Goal: Task Accomplishment & Management: Complete application form

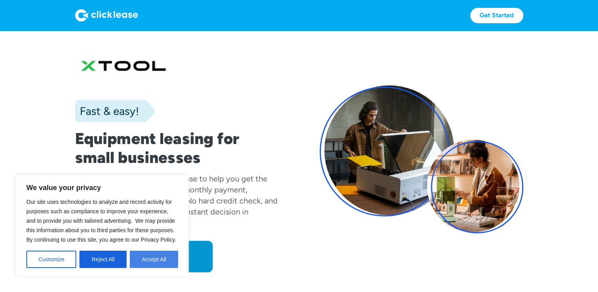
click at [159, 259] on button "Accept All" at bounding box center [154, 259] width 48 height 17
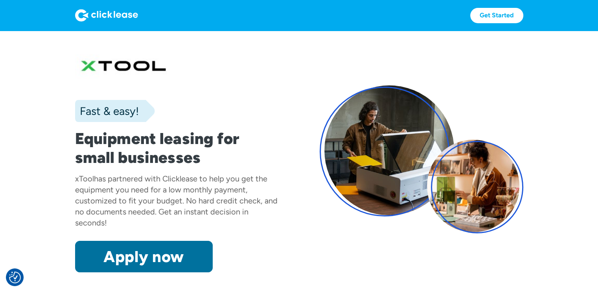
click at [186, 251] on link "Apply now" at bounding box center [144, 256] width 138 height 31
